Goal: Transaction & Acquisition: Subscribe to service/newsletter

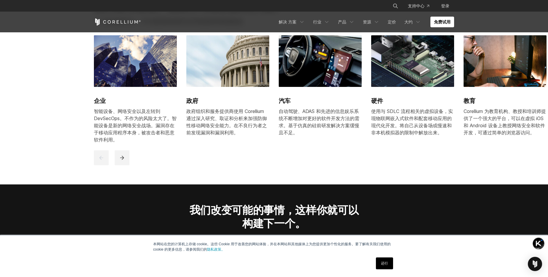
scroll to position [770, 0]
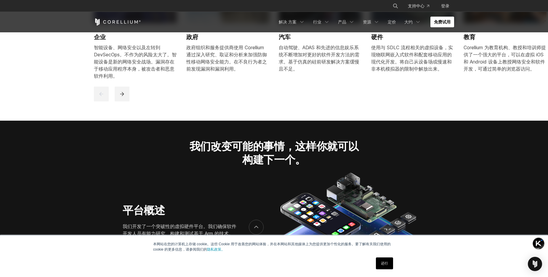
click at [441, 22] on link "免费试用" at bounding box center [442, 22] width 24 height 11
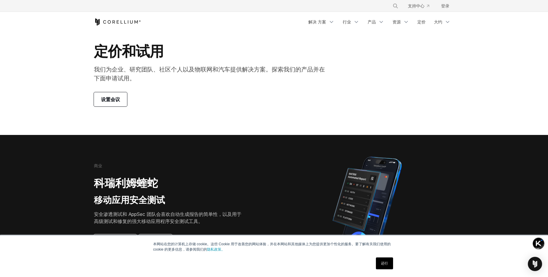
scroll to position [89, 0]
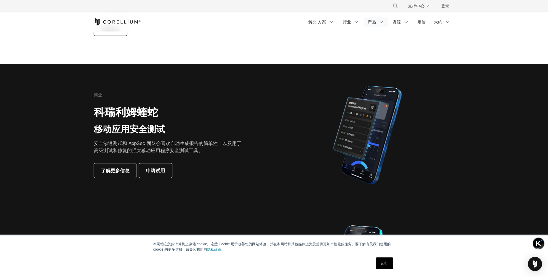
click at [371, 26] on link "产品" at bounding box center [376, 22] width 24 height 11
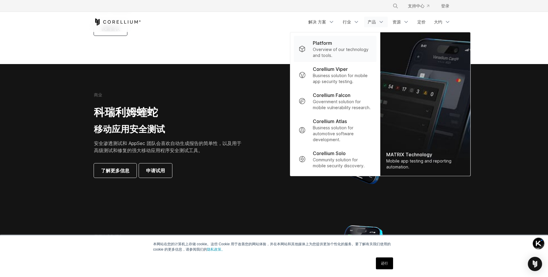
click at [324, 50] on p "Overview of our technology and tools." at bounding box center [342, 52] width 59 height 12
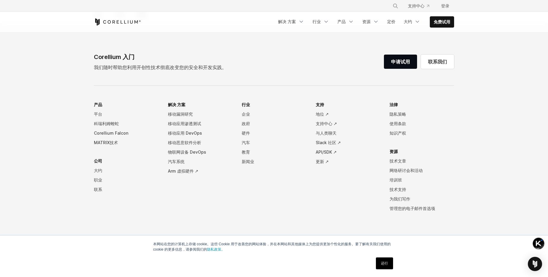
scroll to position [2695, 0]
